Goal: Task Accomplishment & Management: Complete application form

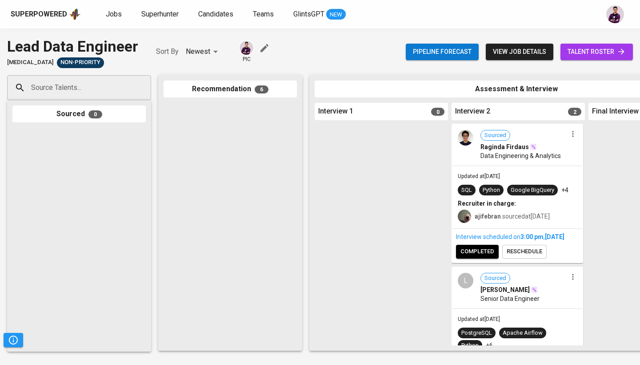
scroll to position [504, 0]
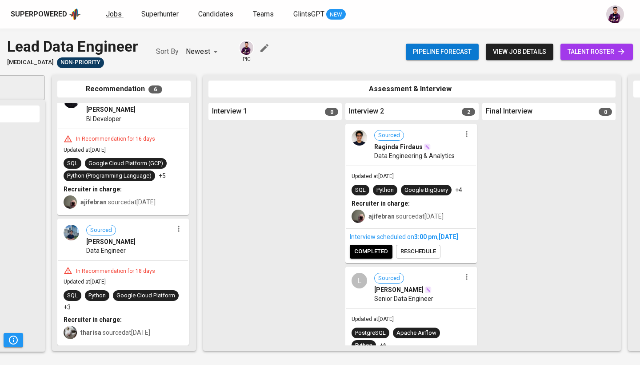
click at [112, 14] on span "Jobs" at bounding box center [114, 14] width 16 height 8
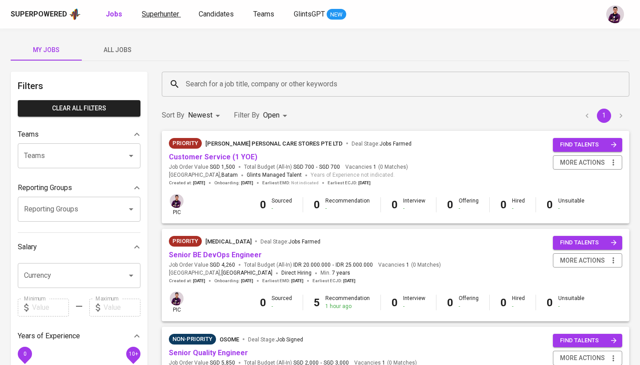
click at [166, 17] on span "Superhunter" at bounding box center [160, 14] width 37 height 8
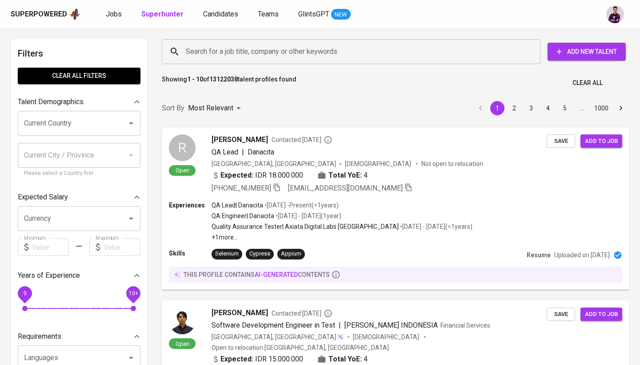
click at [240, 51] on input "Search for a job title, company or other keywords" at bounding box center [354, 51] width 340 height 17
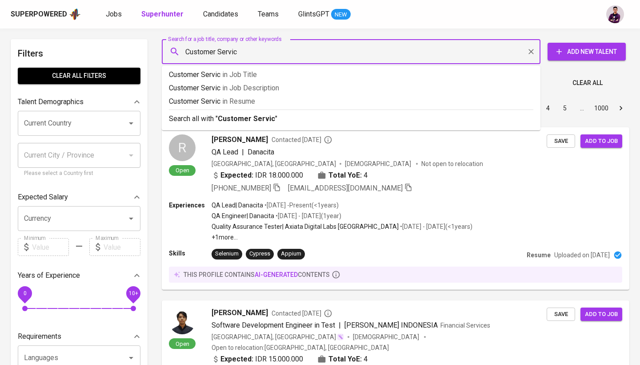
type input "Customer Service"
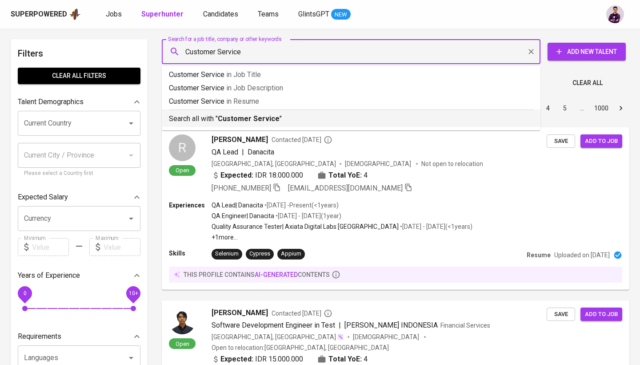
click at [248, 118] on b "Customer Service" at bounding box center [249, 118] width 62 height 8
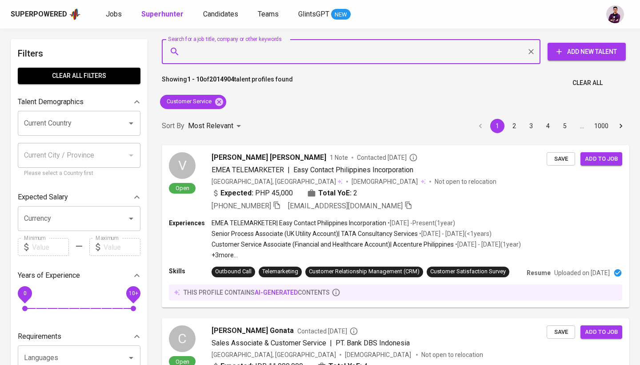
click at [90, 127] on input "Current Country" at bounding box center [67, 123] width 90 height 17
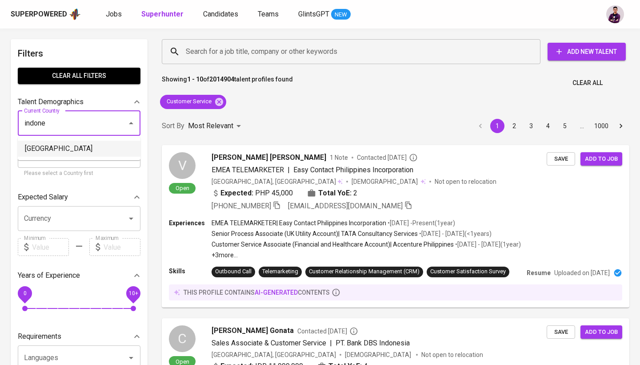
click at [90, 149] on li "[GEOGRAPHIC_DATA]" at bounding box center [79, 149] width 123 height 16
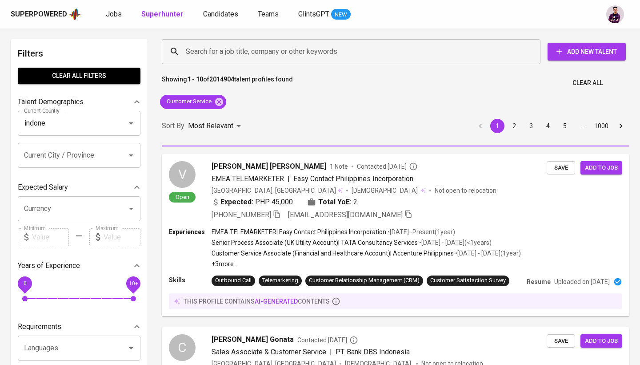
type input "[GEOGRAPHIC_DATA]"
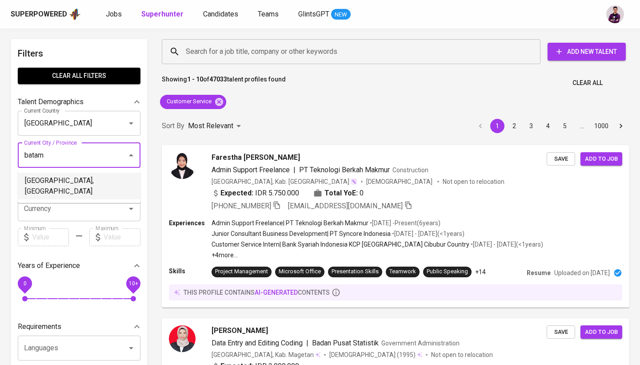
click at [76, 180] on li "[GEOGRAPHIC_DATA], [GEOGRAPHIC_DATA]" at bounding box center [79, 186] width 123 height 27
type input "batam"
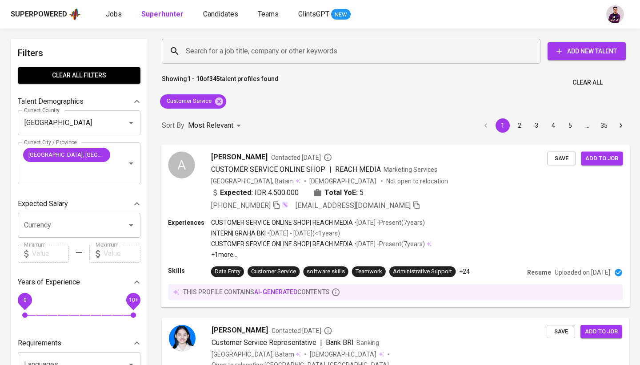
scroll to position [1, 0]
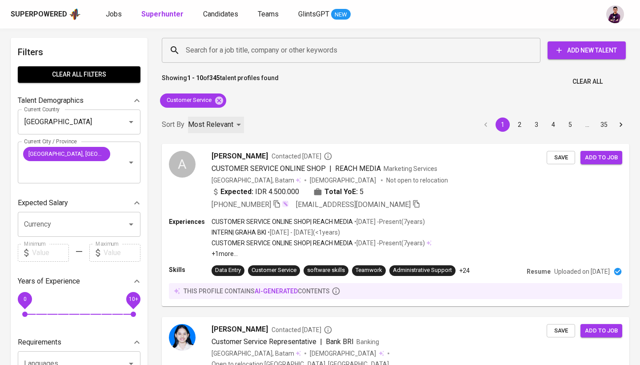
click at [233, 118] on div "Most Relevant" at bounding box center [216, 124] width 56 height 16
click at [216, 161] on li "Newest Profile" at bounding box center [216, 160] width 61 height 16
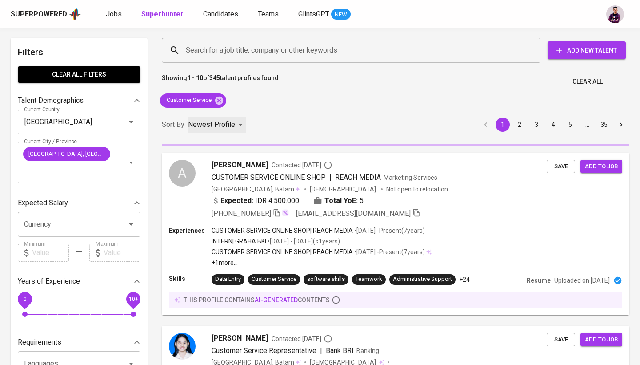
type input "PROFILE_CREATION"
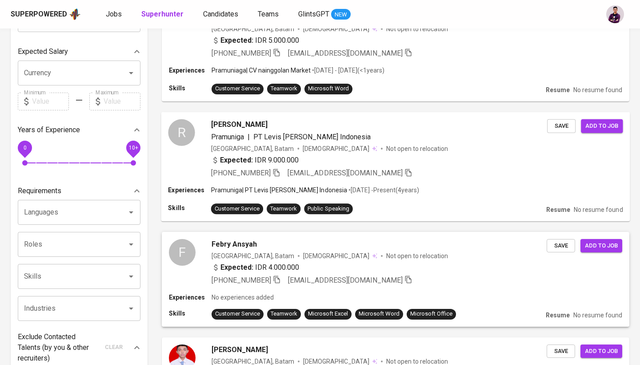
scroll to position [138, 0]
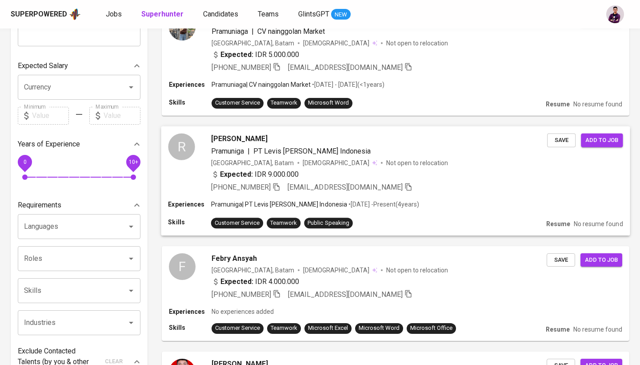
click at [184, 150] on div "R" at bounding box center [181, 146] width 27 height 27
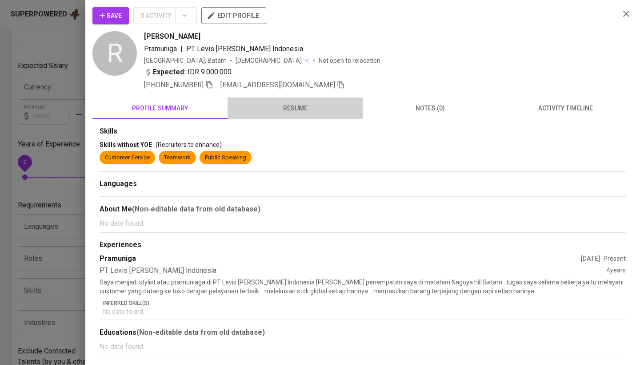
click at [287, 102] on button "resume" at bounding box center [295, 107] width 135 height 21
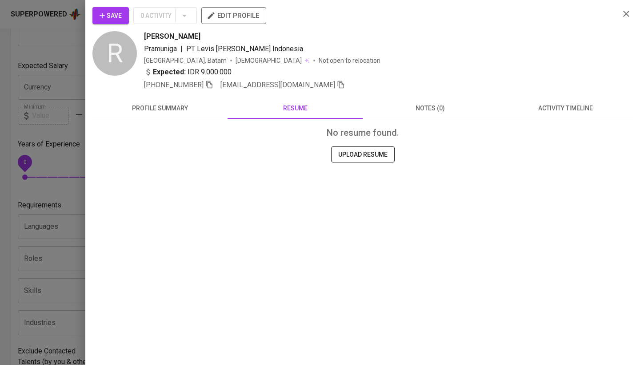
click at [619, 19] on div "Save 0 Activity edit profile R Rizal Mulya Siregar Pramuniga | PT Levis Strauss…" at bounding box center [362, 48] width 541 height 83
click at [621, 12] on icon "button" at bounding box center [626, 13] width 11 height 11
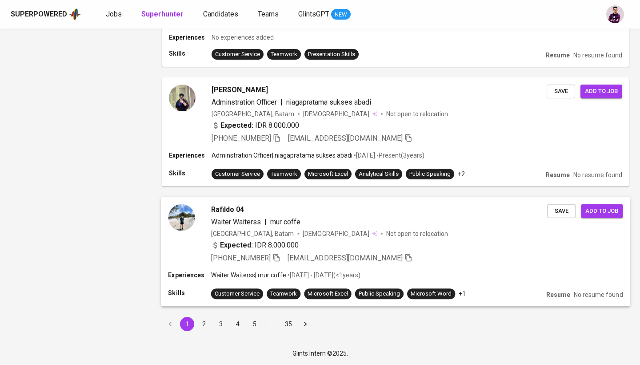
scroll to position [970, 0]
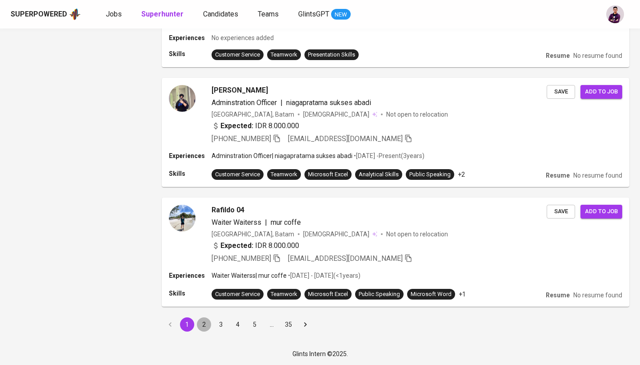
click at [205, 323] on button "2" at bounding box center [204, 324] width 14 height 14
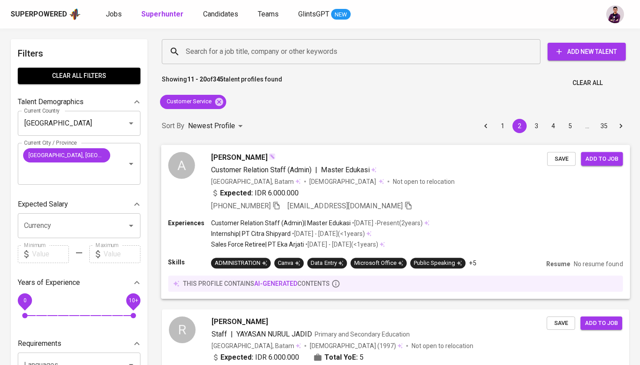
click at [185, 165] on div "A" at bounding box center [181, 165] width 27 height 27
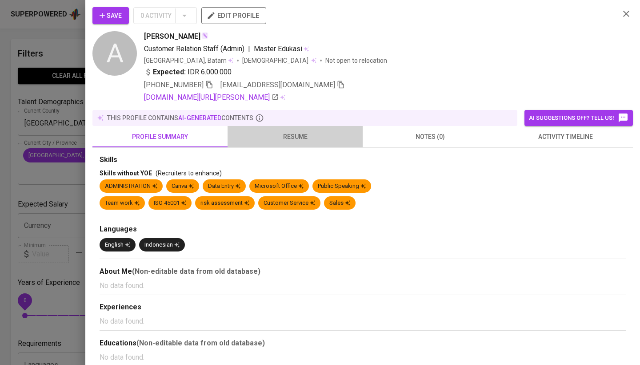
click at [272, 142] on button "resume" at bounding box center [295, 136] width 135 height 21
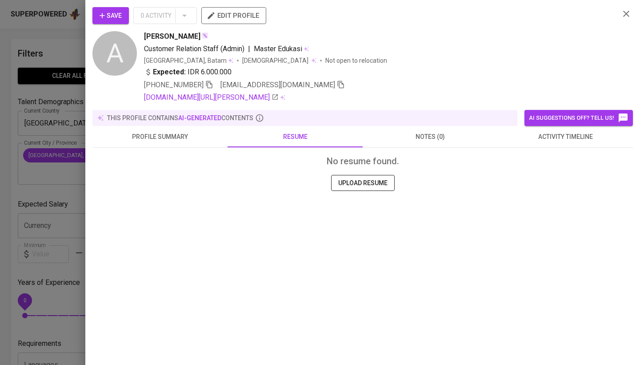
click at [621, 19] on div "Save 0 Activity edit profile A Aulia Riska Customer Relation Staff (Admin) | Ma…" at bounding box center [362, 55] width 541 height 96
click at [626, 12] on icon "button" at bounding box center [626, 13] width 11 height 11
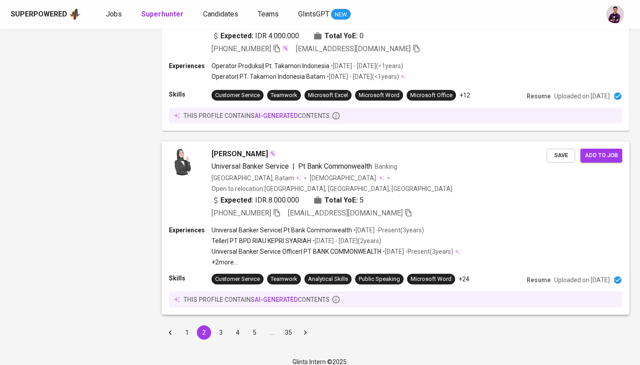
scroll to position [1552, 0]
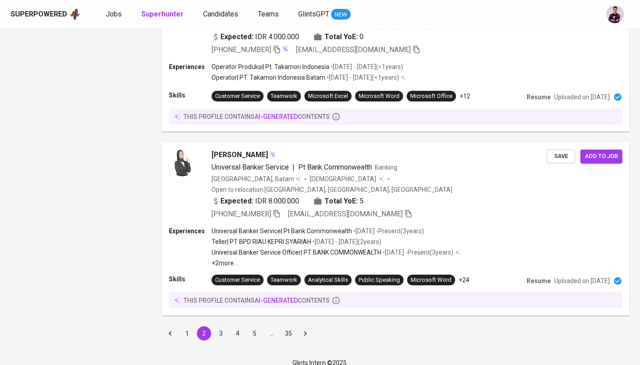
click at [217, 326] on button "3" at bounding box center [221, 333] width 14 height 14
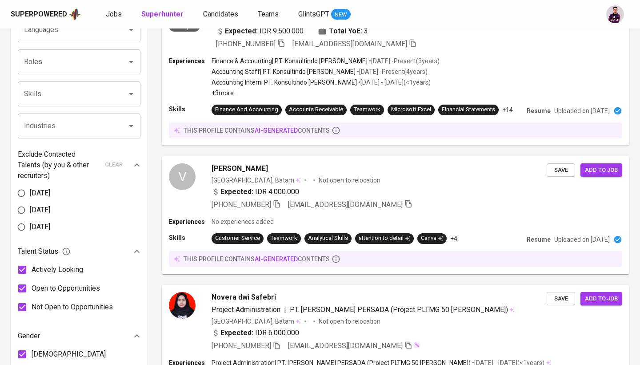
scroll to position [335, 0]
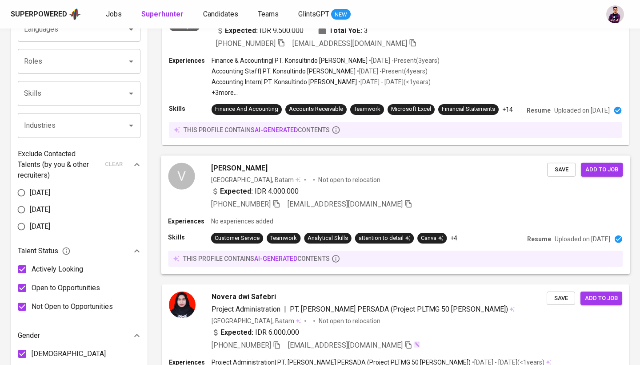
click at [184, 189] on div "V" at bounding box center [181, 175] width 27 height 27
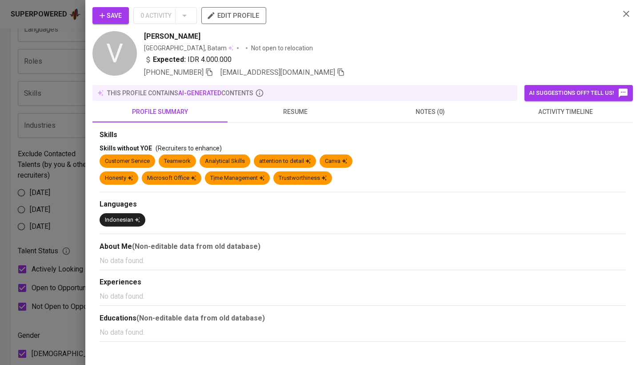
click at [289, 111] on span "resume" at bounding box center [295, 111] width 124 height 11
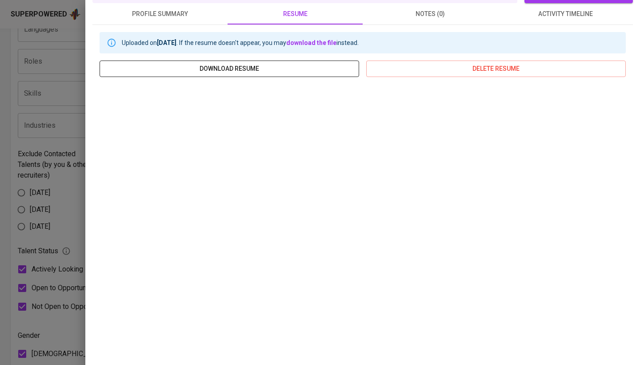
scroll to position [0, 0]
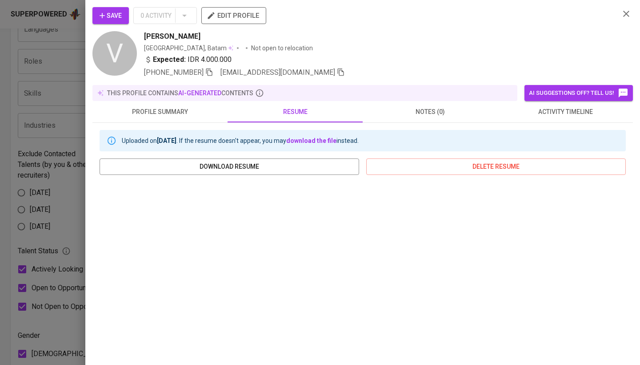
click at [625, 14] on icon "button" at bounding box center [626, 13] width 11 height 11
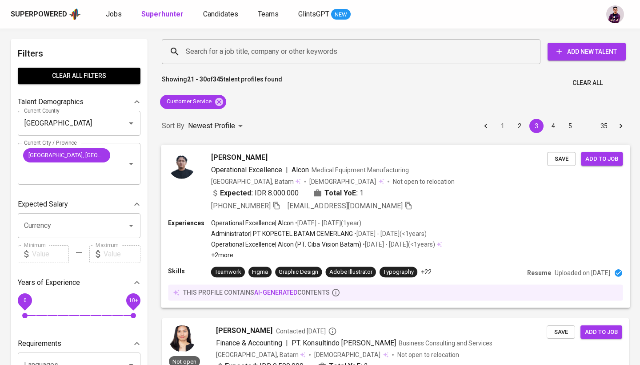
scroll to position [-1, 0]
click at [219, 103] on icon at bounding box center [219, 101] width 8 height 8
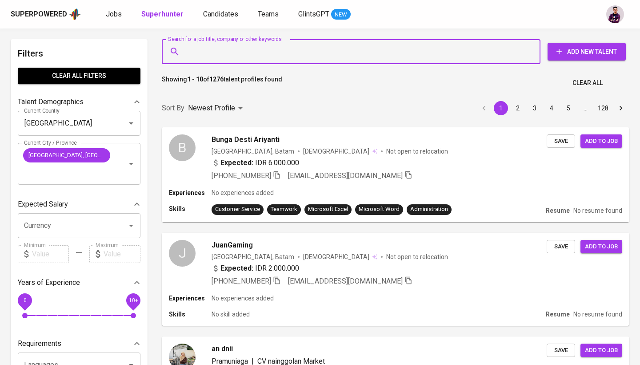
click at [310, 57] on input "Search for a job title, company or other keywords" at bounding box center [354, 51] width 340 height 17
click at [307, 52] on input "Search for a job title, company or other keywords" at bounding box center [354, 51] width 340 height 17
paste input "[EMAIL_ADDRESS][DOMAIN_NAME]"
type input "[EMAIL_ADDRESS][DOMAIN_NAME]"
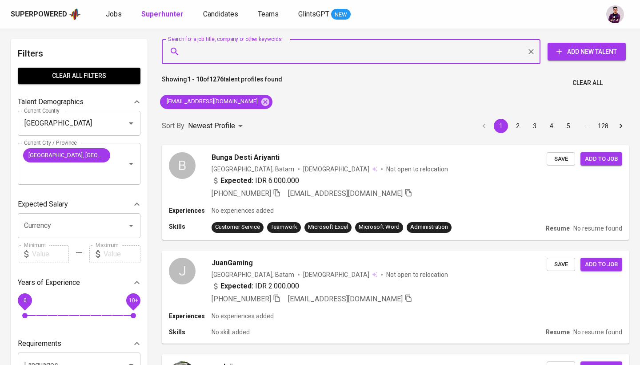
click at [309, 119] on div "Sort By Newest Profile PROFILE_CREATION 1 2 3 4 5 … 128" at bounding box center [396, 125] width 478 height 27
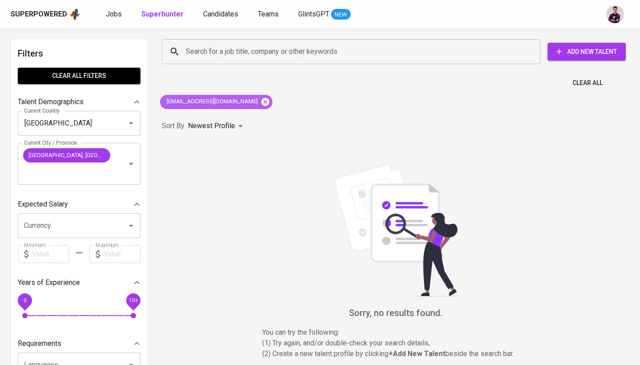
click at [261, 101] on icon at bounding box center [266, 102] width 10 height 10
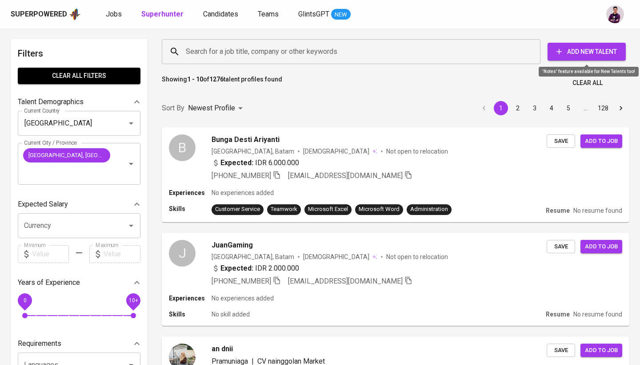
click at [591, 54] on span "Add New Talent" at bounding box center [587, 51] width 64 height 11
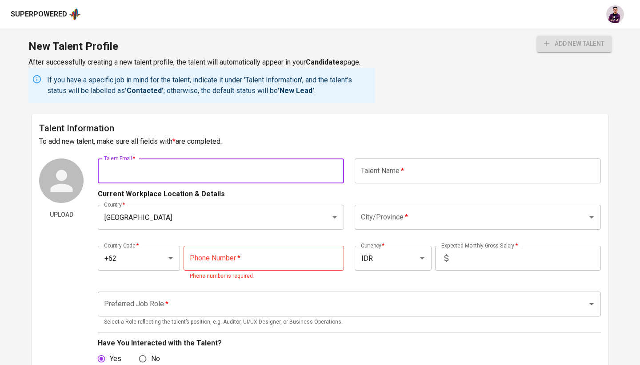
paste input "[EMAIL_ADDRESS][DOMAIN_NAME]"
type input "[EMAIL_ADDRESS][DOMAIN_NAME]"
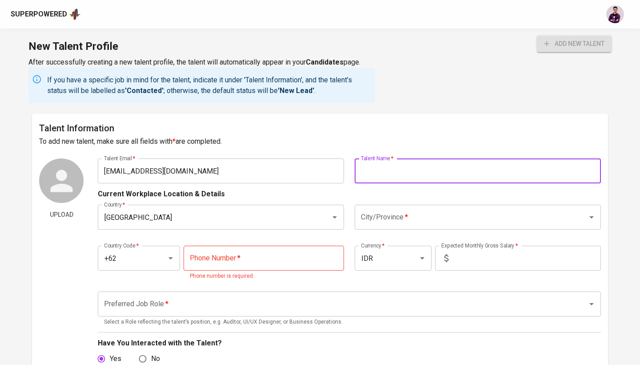
paste input "Yogeswaradayal.[PERSON_NAME]"
click at [415, 171] on input "Yogeswaradayal.[PERSON_NAME]" at bounding box center [478, 170] width 246 height 25
type input "[PERSON_NAME]"
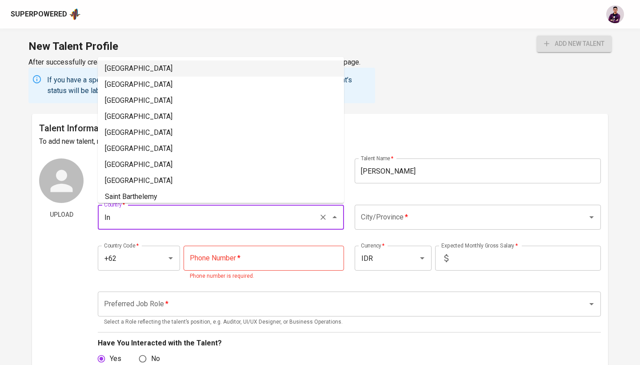
type input "I"
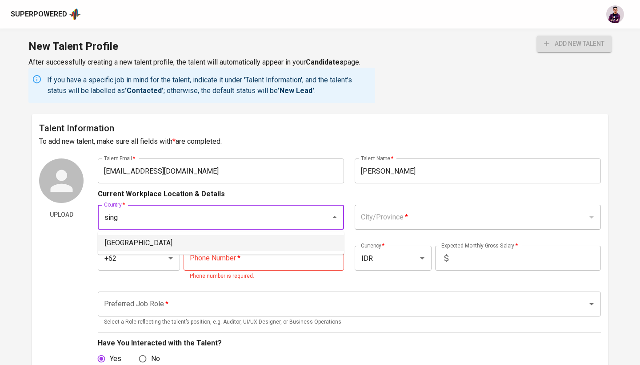
click at [221, 246] on li "[GEOGRAPHIC_DATA]" at bounding box center [221, 243] width 246 height 16
type input "[GEOGRAPHIC_DATA]"
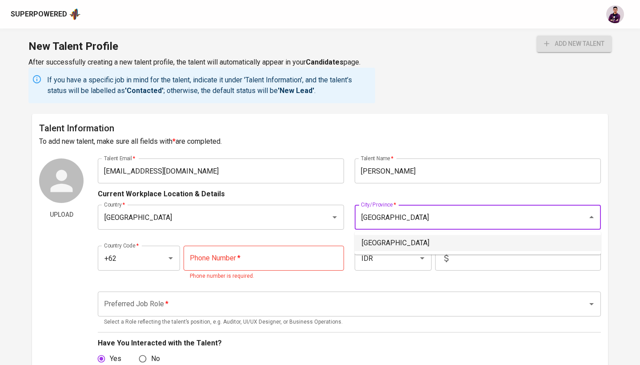
click at [390, 238] on li "[GEOGRAPHIC_DATA]" at bounding box center [478, 243] width 246 height 16
type input "[GEOGRAPHIC_DATA]"
click at [173, 256] on icon "Open" at bounding box center [170, 258] width 11 height 11
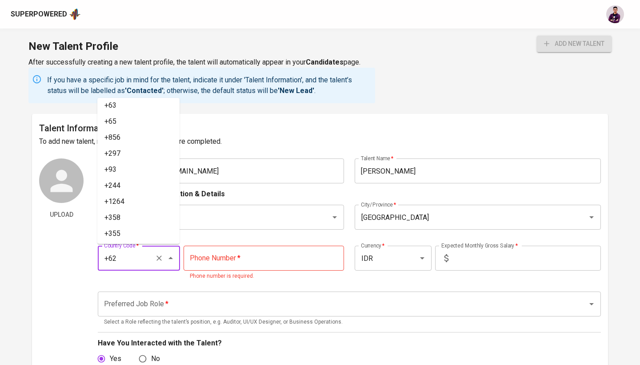
scroll to position [93, 0]
click at [130, 259] on input "+62" at bounding box center [126, 257] width 49 height 17
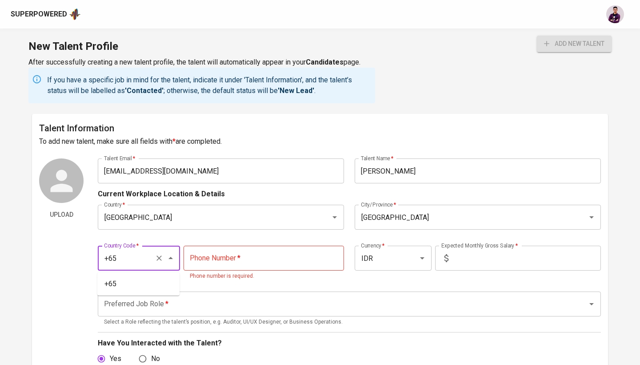
scroll to position [0, 0]
click at [134, 283] on li "+65" at bounding box center [138, 284] width 82 height 16
type input "+65"
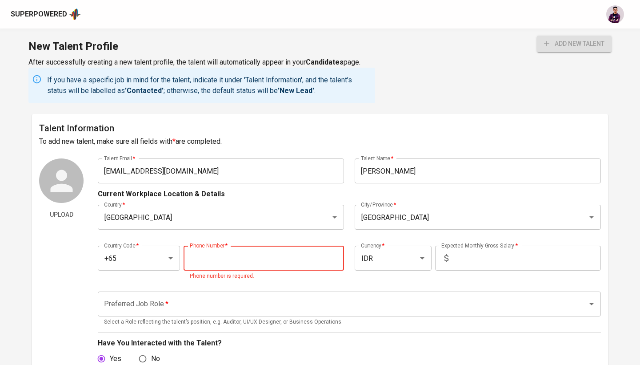
paste input "8952-6270"
type input "8952-6270"
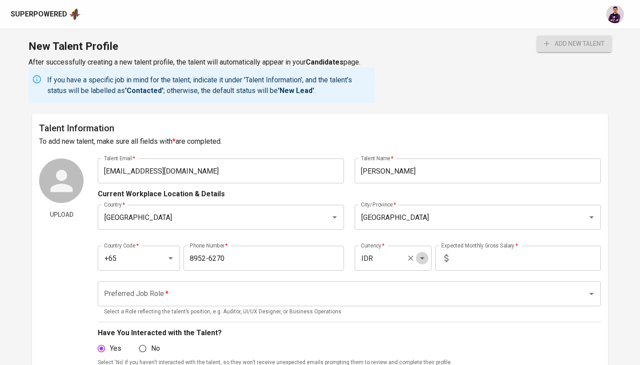
click at [425, 256] on icon "Open" at bounding box center [422, 258] width 11 height 11
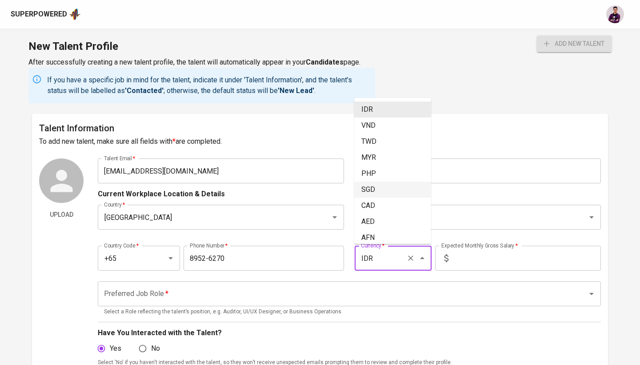
click at [412, 193] on li "SGD" at bounding box center [392, 189] width 77 height 16
type input "SGD"
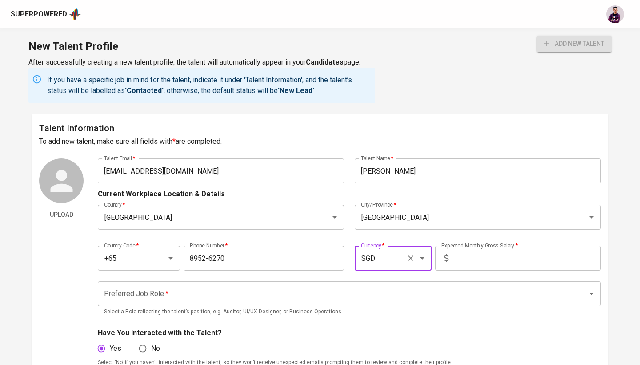
click at [501, 260] on input "text" at bounding box center [526, 257] width 149 height 25
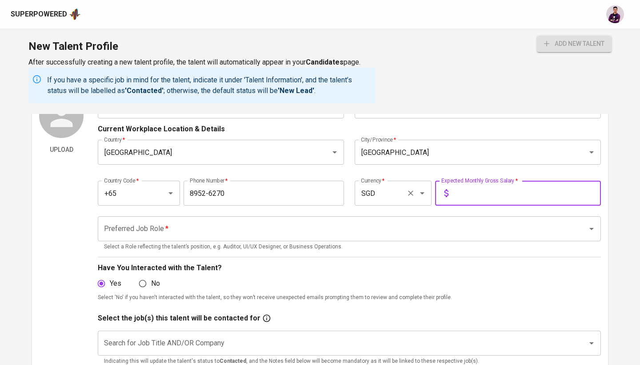
scroll to position [79, 0]
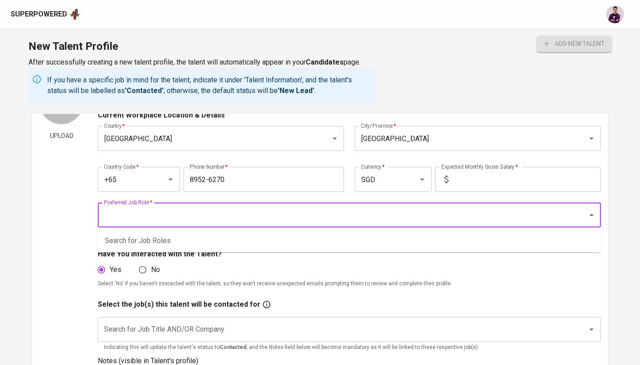
click at [387, 216] on input "Preferred Job Role   *" at bounding box center [337, 214] width 470 height 17
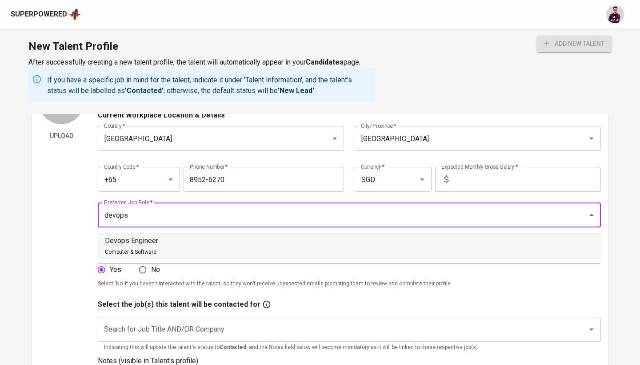
click at [394, 245] on li "Devops Engineer Computer & Software" at bounding box center [349, 246] width 503 height 27
type input "Devops Engineer"
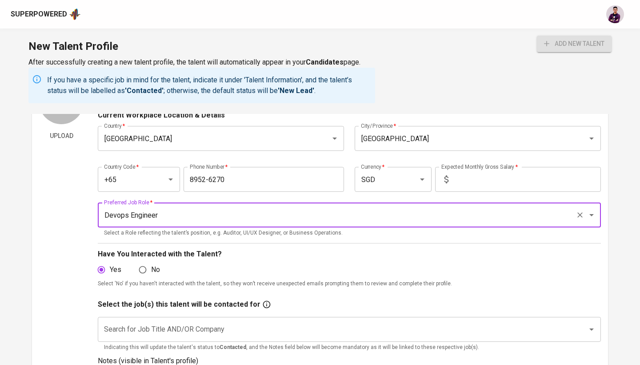
click at [499, 187] on input "text" at bounding box center [526, 179] width 149 height 25
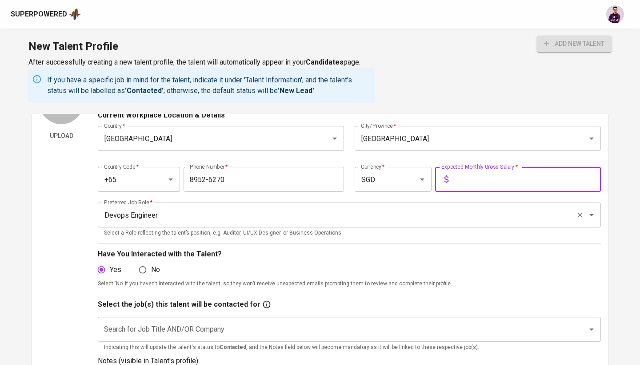
click at [504, 217] on input "Devops Engineer" at bounding box center [337, 214] width 470 height 17
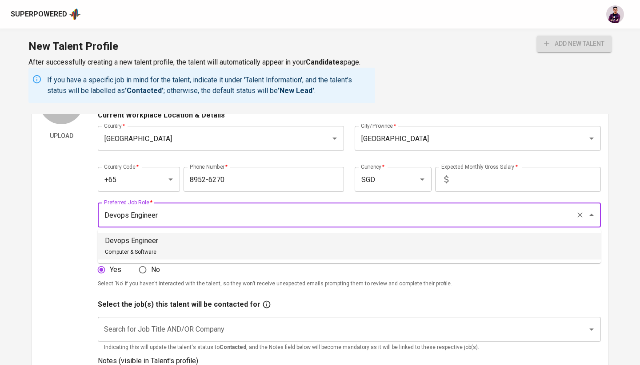
click at [504, 181] on input "text" at bounding box center [526, 179] width 149 height 25
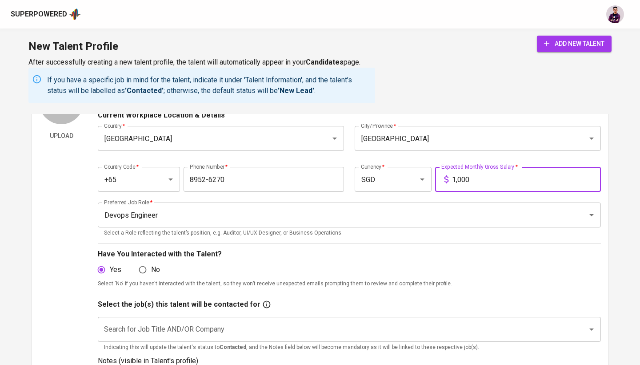
type input "10,000"
click at [505, 238] on div "Preferred Job Role   * Devops Engineer Preferred Job Role * Select a Role refle…" at bounding box center [349, 220] width 503 height 46
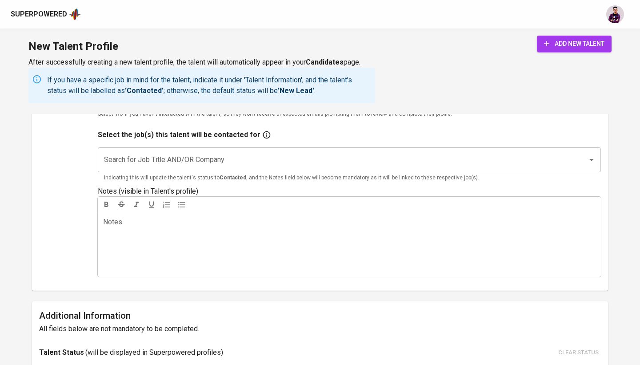
scroll to position [247, 0]
click at [397, 166] on input "Search for Job Title AND/OR Company" at bounding box center [337, 160] width 470 height 17
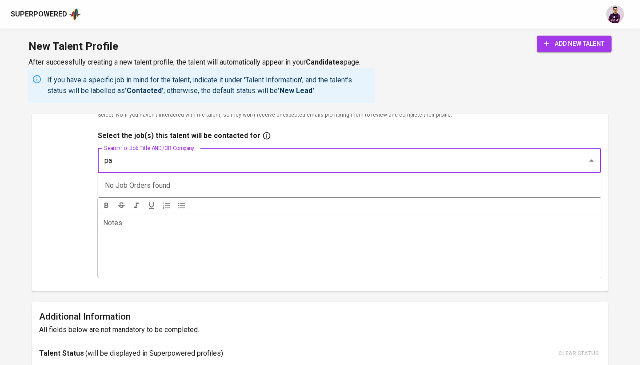
type input "p"
type input "P"
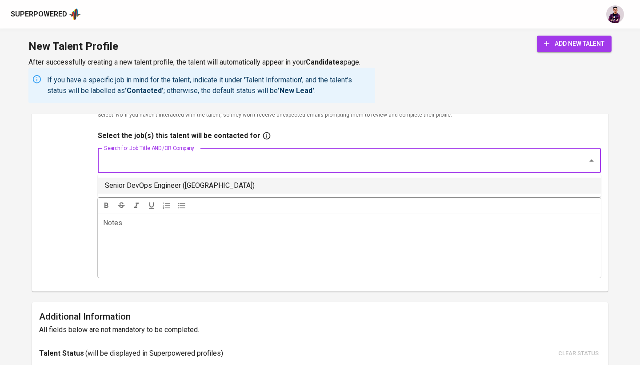
click at [298, 195] on ul "Senior DevOps Engineer ([GEOGRAPHIC_DATA])" at bounding box center [349, 185] width 503 height 23
click at [290, 189] on li "Senior DevOps Engineer ([GEOGRAPHIC_DATA])" at bounding box center [349, 185] width 503 height 16
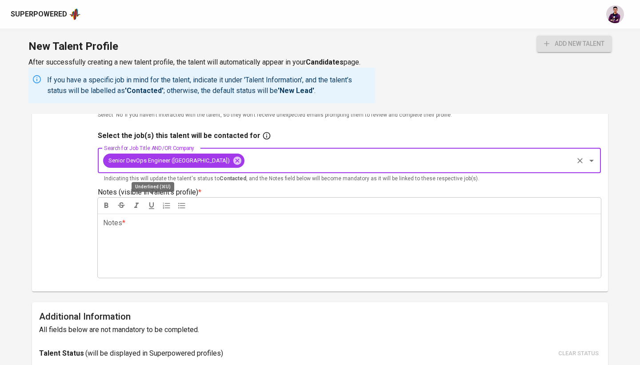
click at [85, 221] on div "Upload Talent Email   * [EMAIL_ADDRESS][DOMAIN_NAME] Talent Email * Talent Name…" at bounding box center [320, 97] width 562 height 373
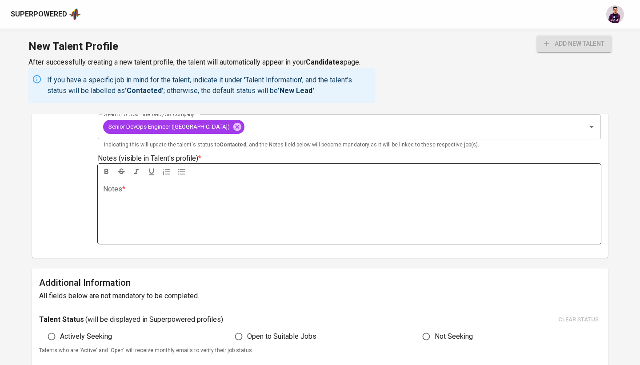
scroll to position [281, 0]
click at [155, 173] on icon "button" at bounding box center [151, 171] width 9 height 9
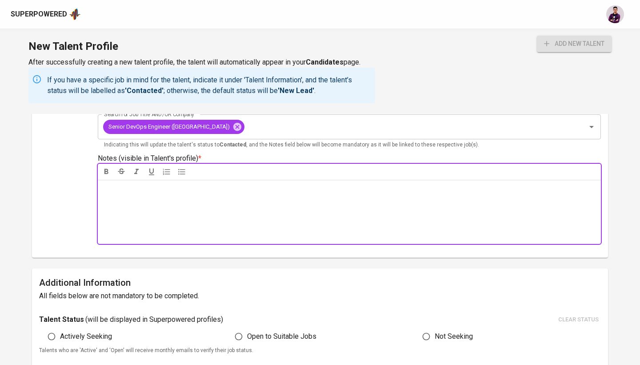
click at [153, 185] on p "Notes * ﻿" at bounding box center [349, 189] width 493 height 11
click at [96, 207] on div "Upload Talent Email   * [EMAIL_ADDRESS][DOMAIN_NAME] Talent Email * Talent Name…" at bounding box center [320, 63] width 562 height 373
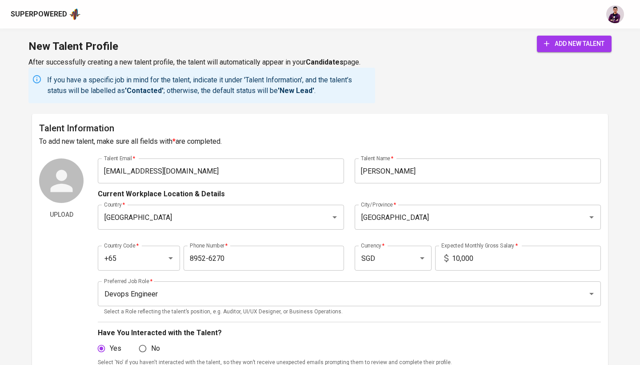
scroll to position [0, 0]
click at [556, 46] on span "add new talent" at bounding box center [574, 43] width 60 height 11
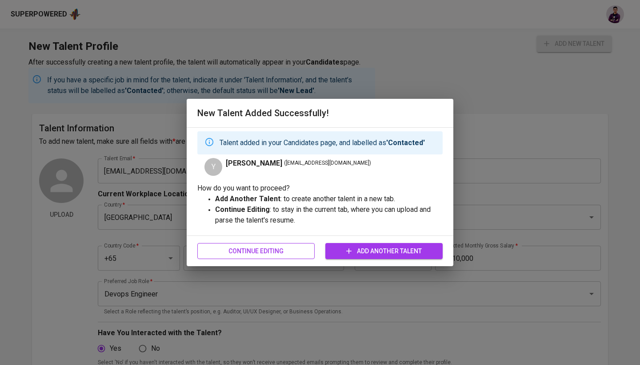
click at [296, 253] on span "Continue Editing" at bounding box center [256, 250] width 103 height 11
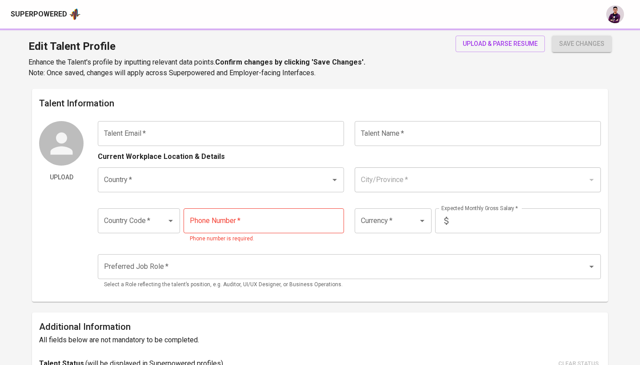
type input "[EMAIL_ADDRESS][DOMAIN_NAME]"
type input "[PERSON_NAME]"
type input "[GEOGRAPHIC_DATA]"
type input "+65"
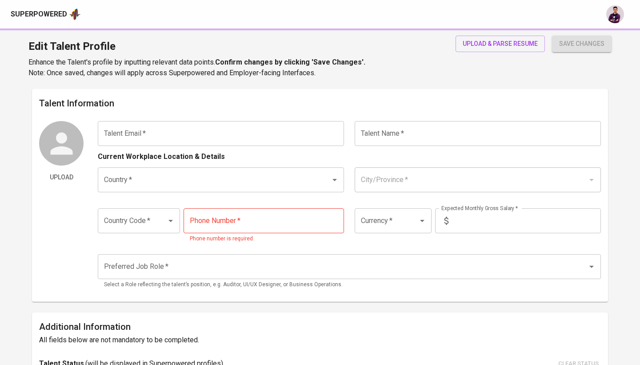
type input "8952-6270"
type input "SGD"
type input "10,000"
type input "Devops Engineer"
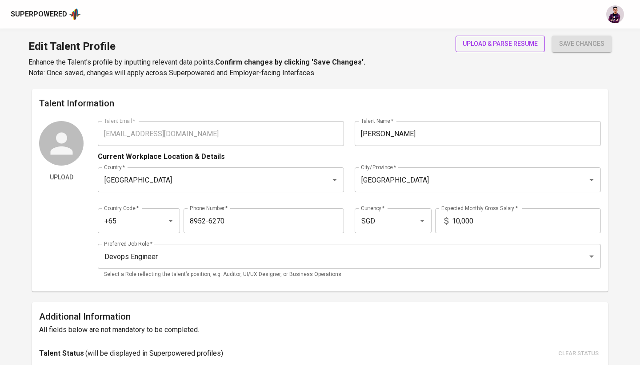
click at [488, 46] on span "upload & parse resume" at bounding box center [500, 43] width 75 height 11
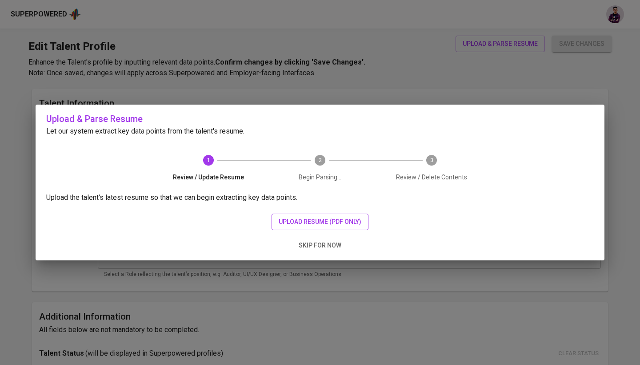
click at [341, 217] on span "upload resume (pdf only)" at bounding box center [320, 221] width 83 height 11
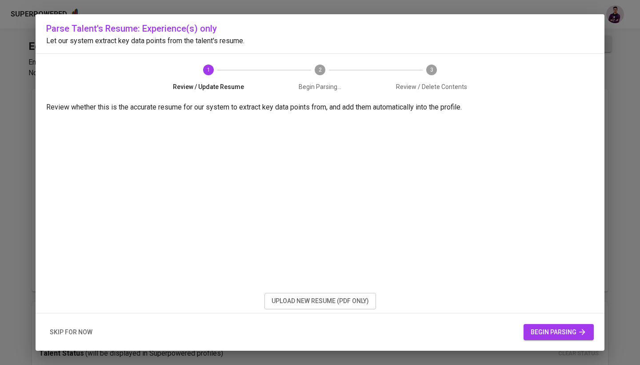
click at [564, 327] on span "begin parsing" at bounding box center [559, 331] width 56 height 11
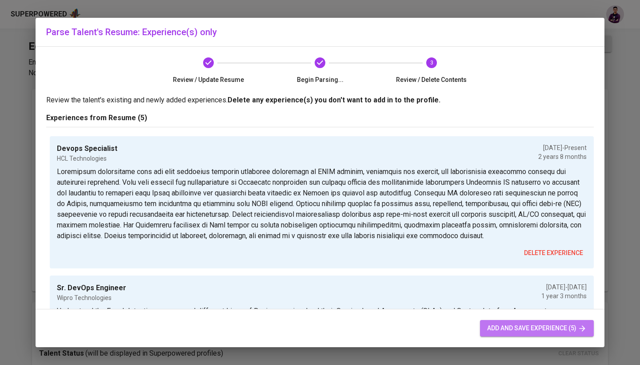
click at [551, 326] on span "add and save experience (5)" at bounding box center [537, 327] width 100 height 11
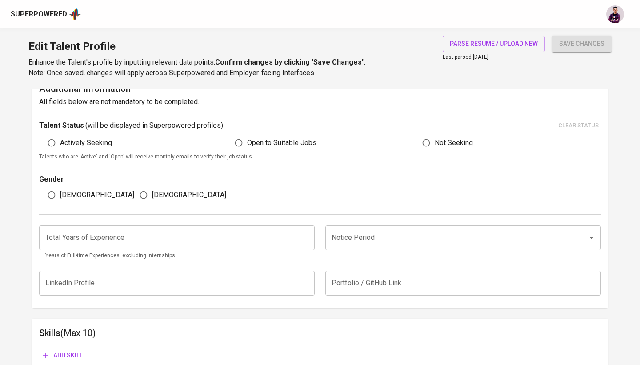
scroll to position [224, 0]
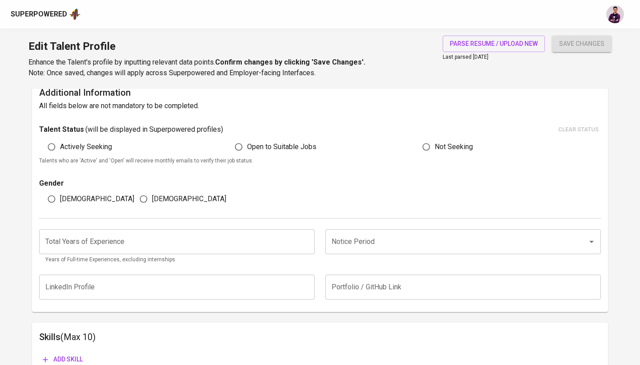
click at [256, 147] on span "Open to Suitable Jobs" at bounding box center [281, 146] width 69 height 11
click at [247, 147] on input "Open to Suitable Jobs" at bounding box center [238, 146] width 17 height 17
radio input "true"
click at [70, 198] on span "[DEMOGRAPHIC_DATA]" at bounding box center [97, 198] width 74 height 11
click at [60, 198] on input "[DEMOGRAPHIC_DATA]" at bounding box center [51, 198] width 17 height 17
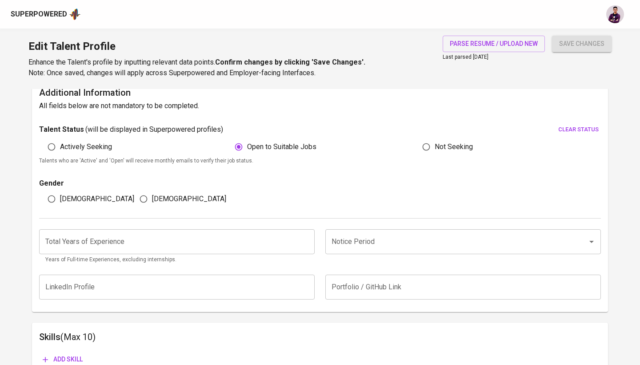
radio input "true"
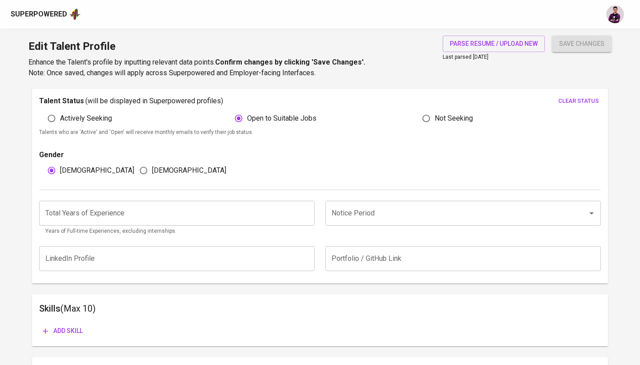
scroll to position [284, 0]
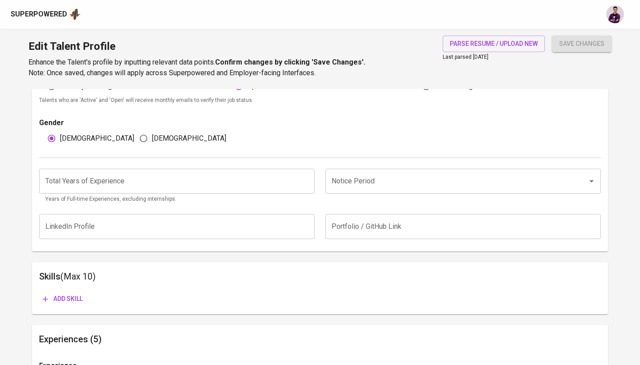
click at [299, 177] on input "number" at bounding box center [177, 181] width 276 height 25
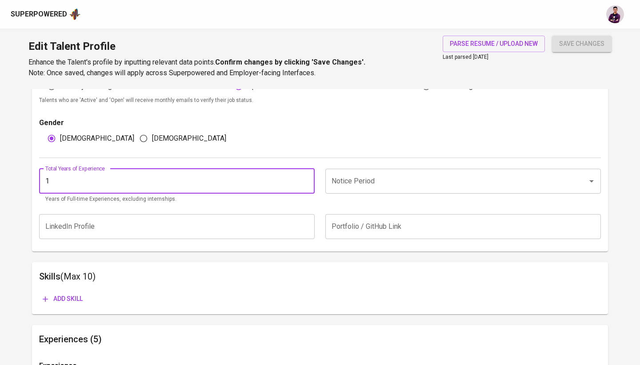
click at [303, 175] on input "1" at bounding box center [177, 181] width 276 height 25
click at [303, 175] on input "2" at bounding box center [177, 181] width 276 height 25
click at [303, 175] on input "3" at bounding box center [177, 181] width 276 height 25
click at [305, 178] on input "4" at bounding box center [177, 181] width 276 height 25
click at [305, 178] on input "5" at bounding box center [177, 181] width 276 height 25
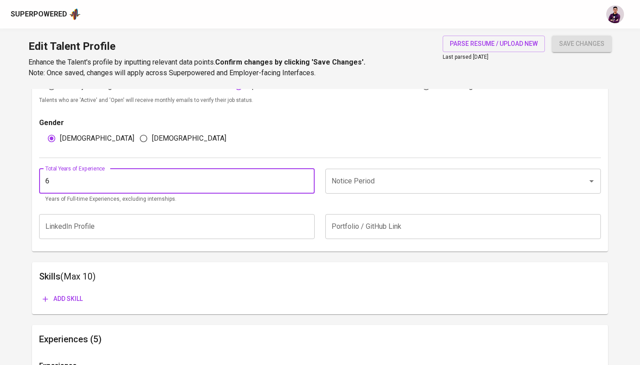
click at [305, 178] on input "6" at bounding box center [177, 181] width 276 height 25
click at [305, 178] on input "7" at bounding box center [177, 181] width 276 height 25
type input "8"
click at [305, 178] on input "8" at bounding box center [177, 181] width 276 height 25
click at [359, 179] on input "Notice Period" at bounding box center [450, 181] width 243 height 17
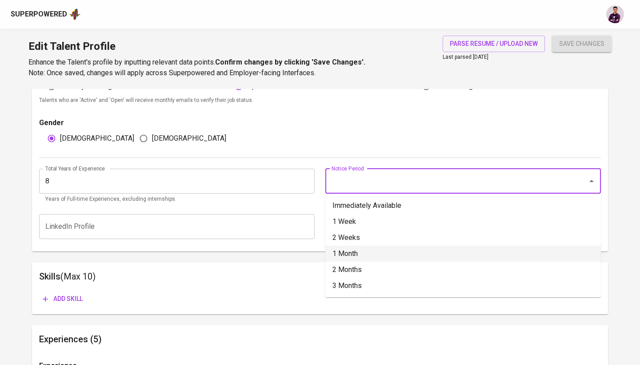
click at [370, 255] on li "1 Month" at bounding box center [463, 253] width 276 height 16
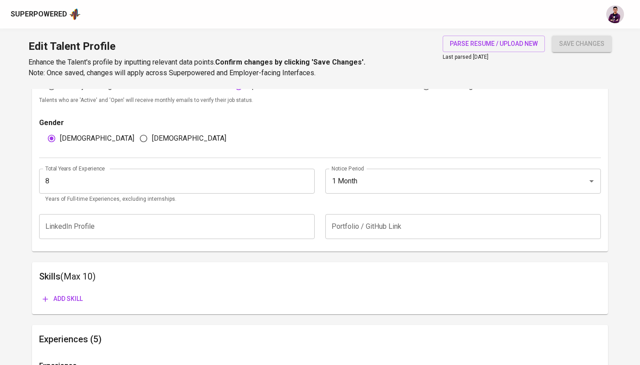
type input "1 Month"
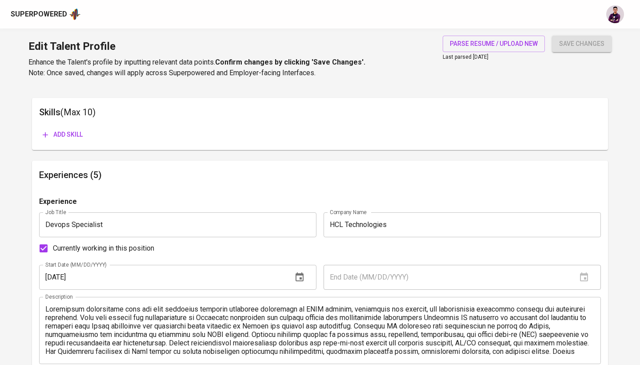
scroll to position [0, 0]
click at [71, 136] on span "Add skill" at bounding box center [63, 134] width 40 height 11
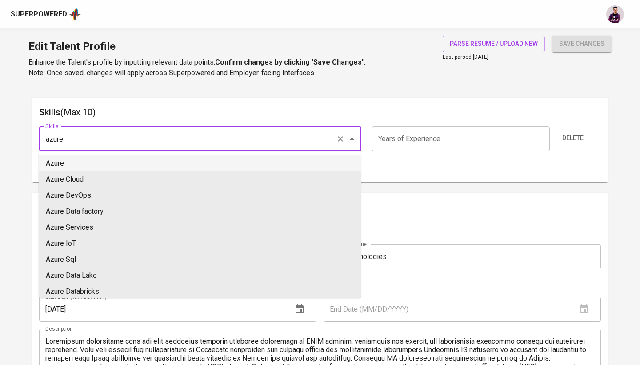
click at [182, 168] on li "Azure" at bounding box center [200, 163] width 322 height 16
type input "Azure"
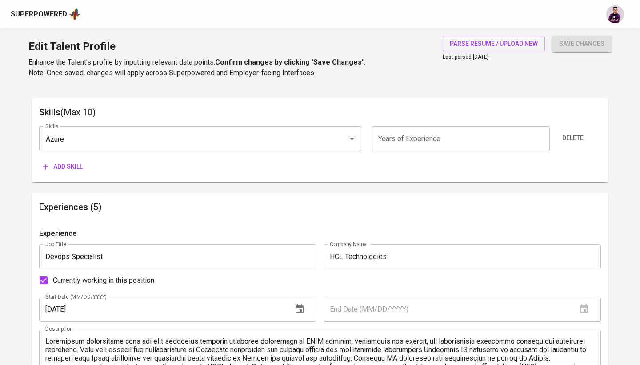
click at [415, 141] on input "number" at bounding box center [460, 138] width 177 height 25
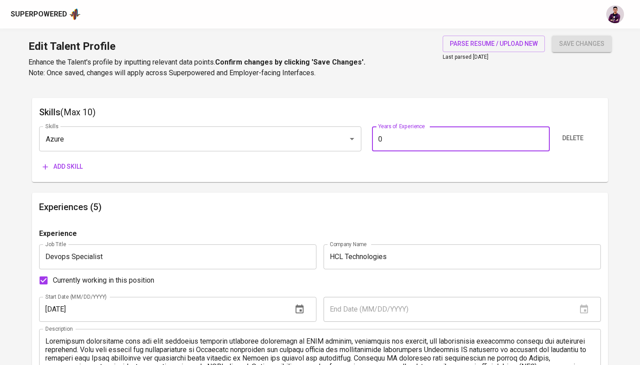
click at [540, 137] on input "0" at bounding box center [460, 138] width 177 height 25
click at [540, 137] on input "1" at bounding box center [460, 138] width 177 height 25
click at [540, 137] on input "2" at bounding box center [460, 138] width 177 height 25
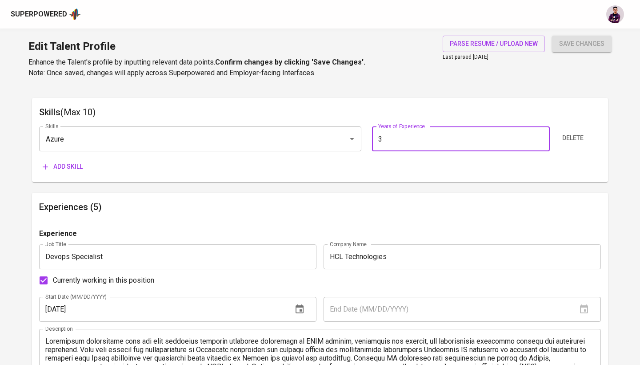
click at [540, 137] on input "3" at bounding box center [460, 138] width 177 height 25
click at [540, 137] on input "4" at bounding box center [460, 138] width 177 height 25
click at [540, 137] on input "5" at bounding box center [460, 138] width 177 height 25
click at [540, 137] on input "6" at bounding box center [460, 138] width 177 height 25
type input "7"
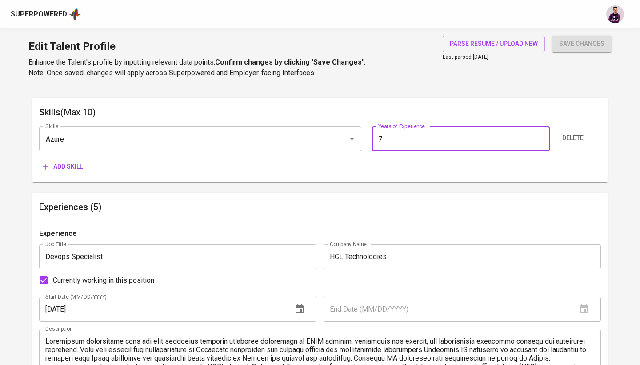
click at [540, 137] on input "7" at bounding box center [460, 138] width 177 height 25
click at [525, 171] on div "Add skill" at bounding box center [320, 166] width 562 height 16
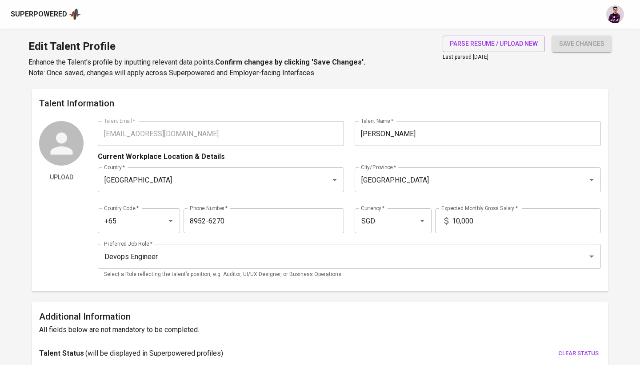
click at [327, 102] on h6 "Talent Information" at bounding box center [320, 103] width 562 height 14
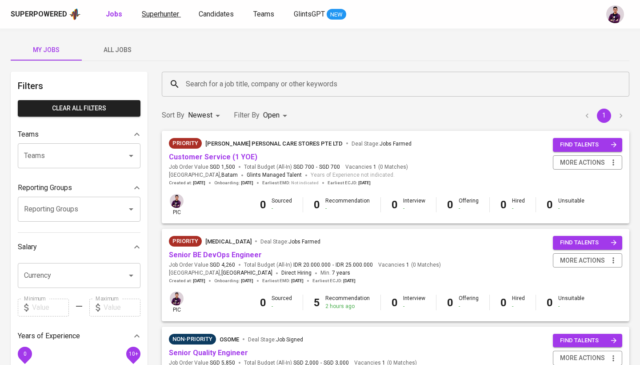
click at [158, 14] on span "Superhunter" at bounding box center [160, 14] width 37 height 8
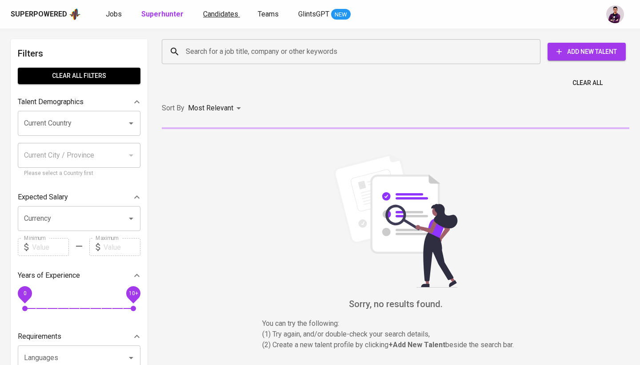
click at [222, 10] on span "Candidates" at bounding box center [220, 14] width 35 height 8
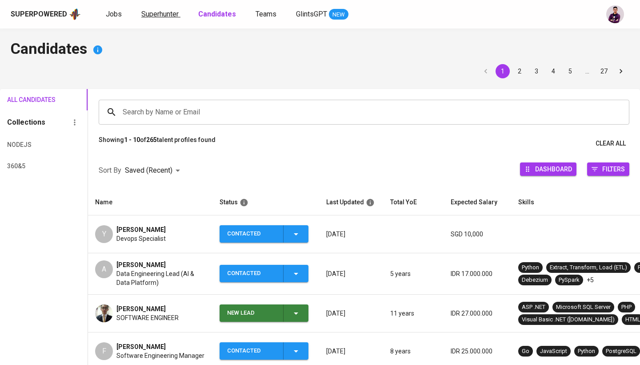
click at [161, 19] on link "Superhunter" at bounding box center [160, 14] width 39 height 11
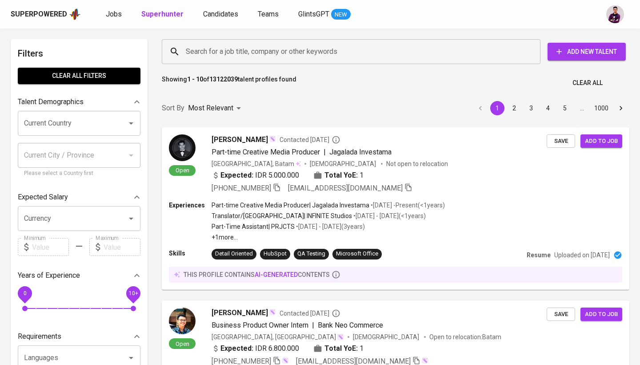
click at [599, 48] on span "Add New Talent" at bounding box center [587, 51] width 64 height 11
